Goal: Browse casually

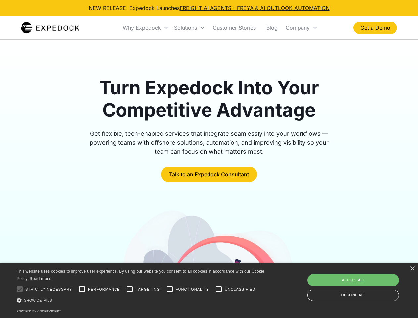
click at [146, 28] on div "Why Expedock" at bounding box center [142, 28] width 38 height 7
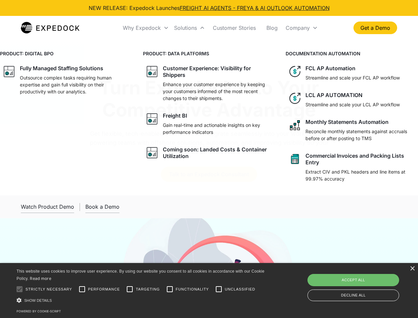
click at [189, 28] on div "Solutions" at bounding box center [185, 28] width 23 height 7
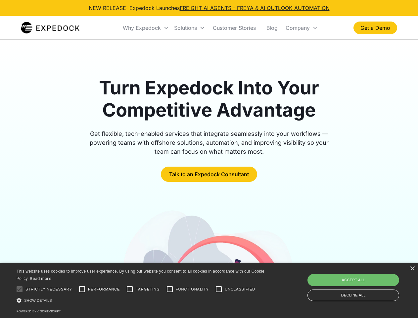
click at [302, 28] on div "Company" at bounding box center [298, 28] width 24 height 7
click at [20, 289] on div at bounding box center [19, 288] width 13 height 13
click at [82, 289] on input "Performance" at bounding box center [82, 288] width 13 height 13
checkbox input "true"
click at [130, 289] on input "Targeting" at bounding box center [129, 288] width 13 height 13
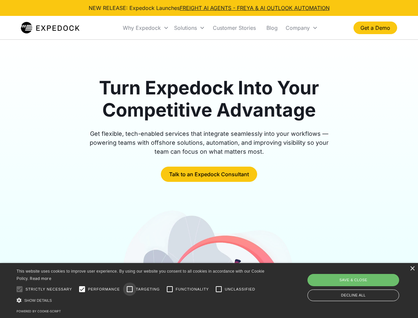
checkbox input "true"
click at [170, 289] on input "Functionality" at bounding box center [169, 288] width 13 height 13
checkbox input "true"
click at [219, 289] on input "Unclassified" at bounding box center [218, 288] width 13 height 13
checkbox input "true"
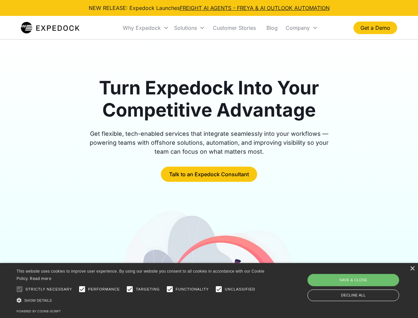
click at [142, 300] on div "Show details Hide details" at bounding box center [142, 300] width 250 height 7
